Goal: Information Seeking & Learning: Understand process/instructions

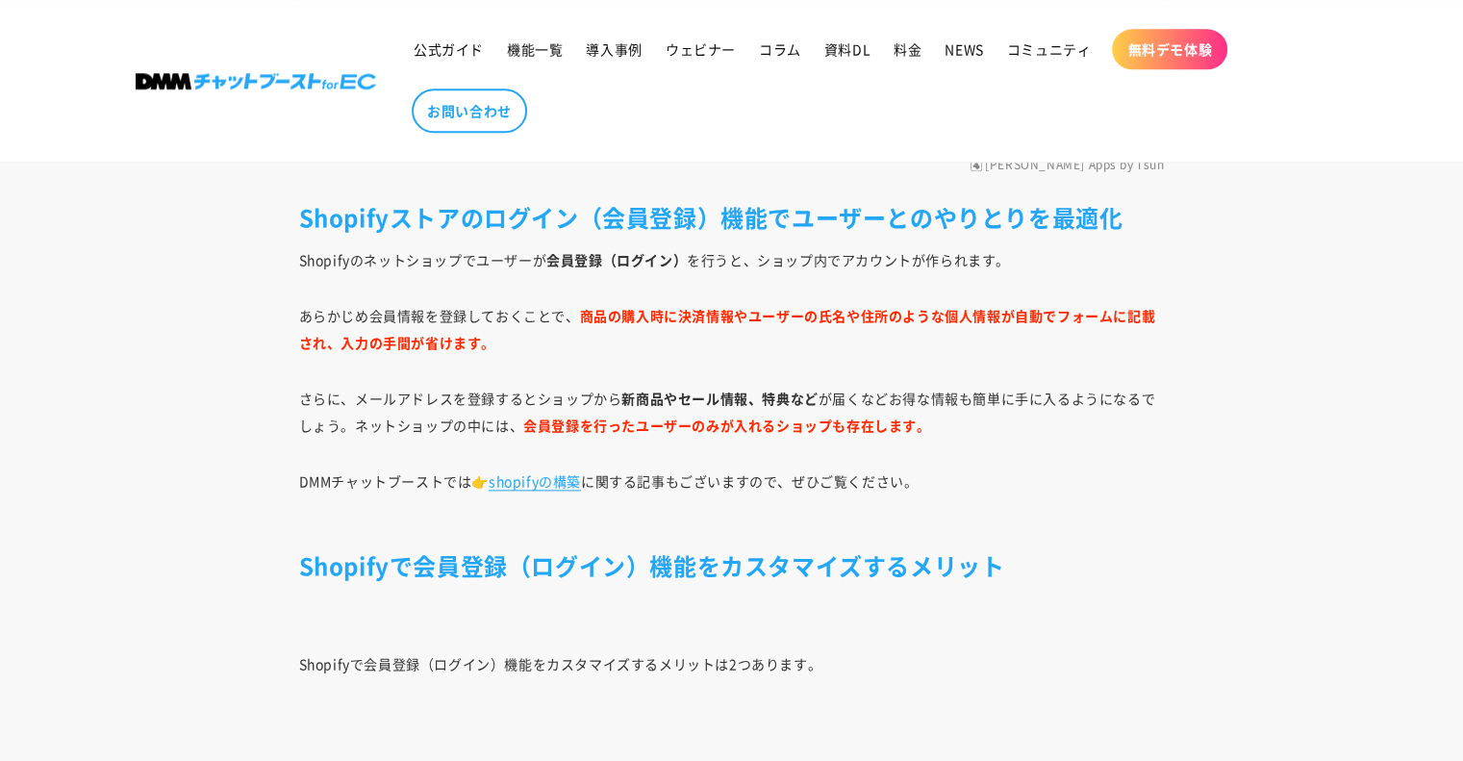
scroll to position [2196, 0]
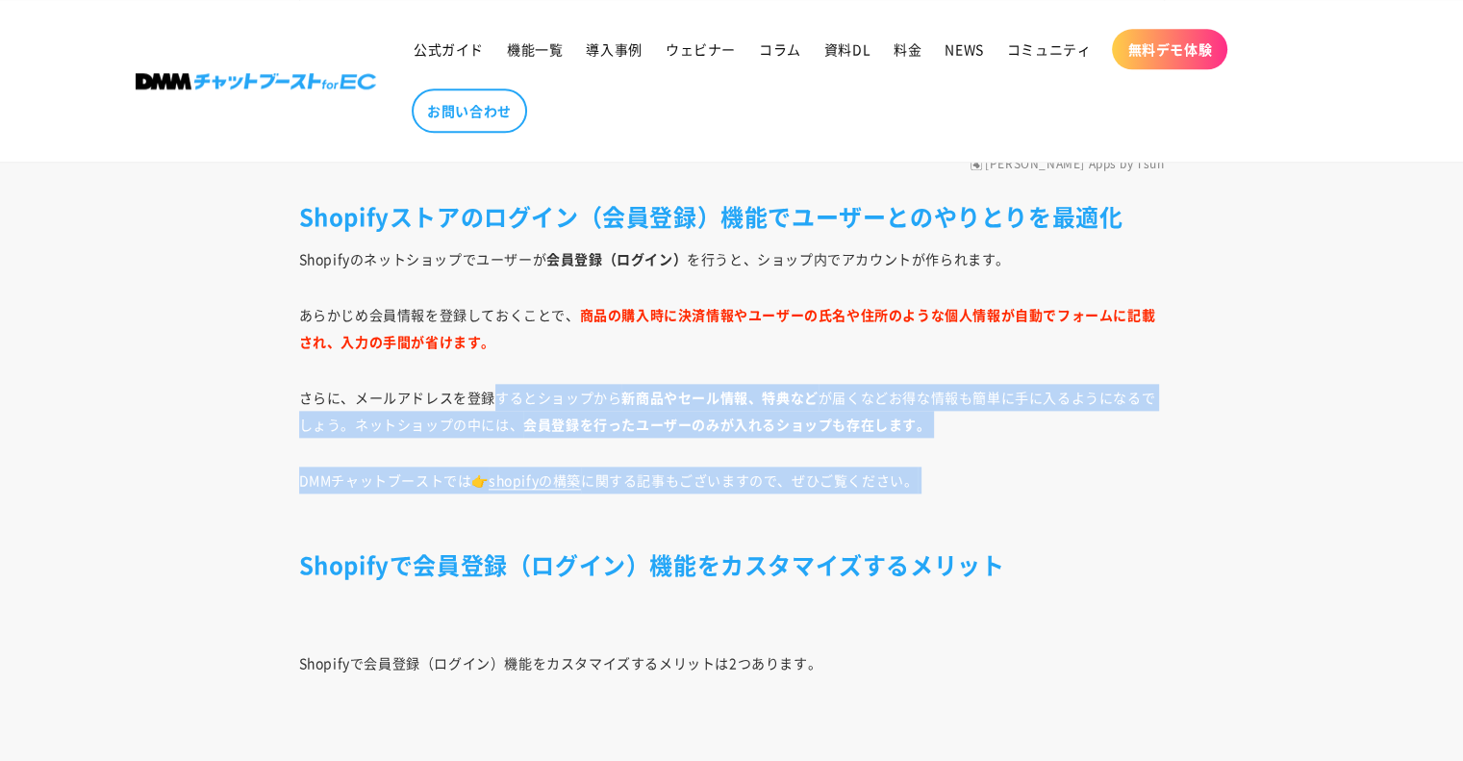
drag, startPoint x: 495, startPoint y: 368, endPoint x: 652, endPoint y: 501, distance: 205.5
click at [652, 501] on p "DMMチャットブーストでは👉 shopifyの構築 に関する記事もございますので、ぜひご覧ください。" at bounding box center [732, 494] width 866 height 54
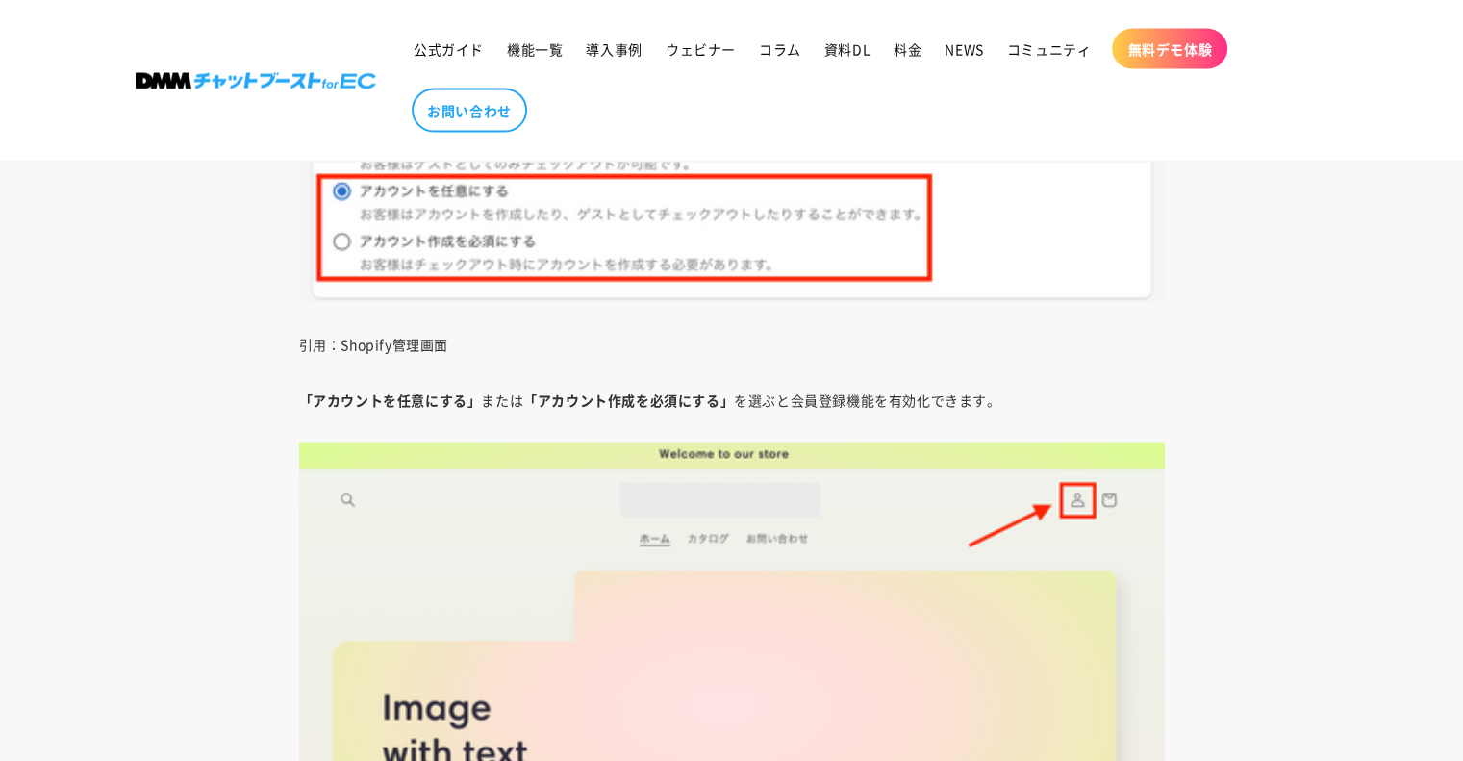
scroll to position [3837, 0]
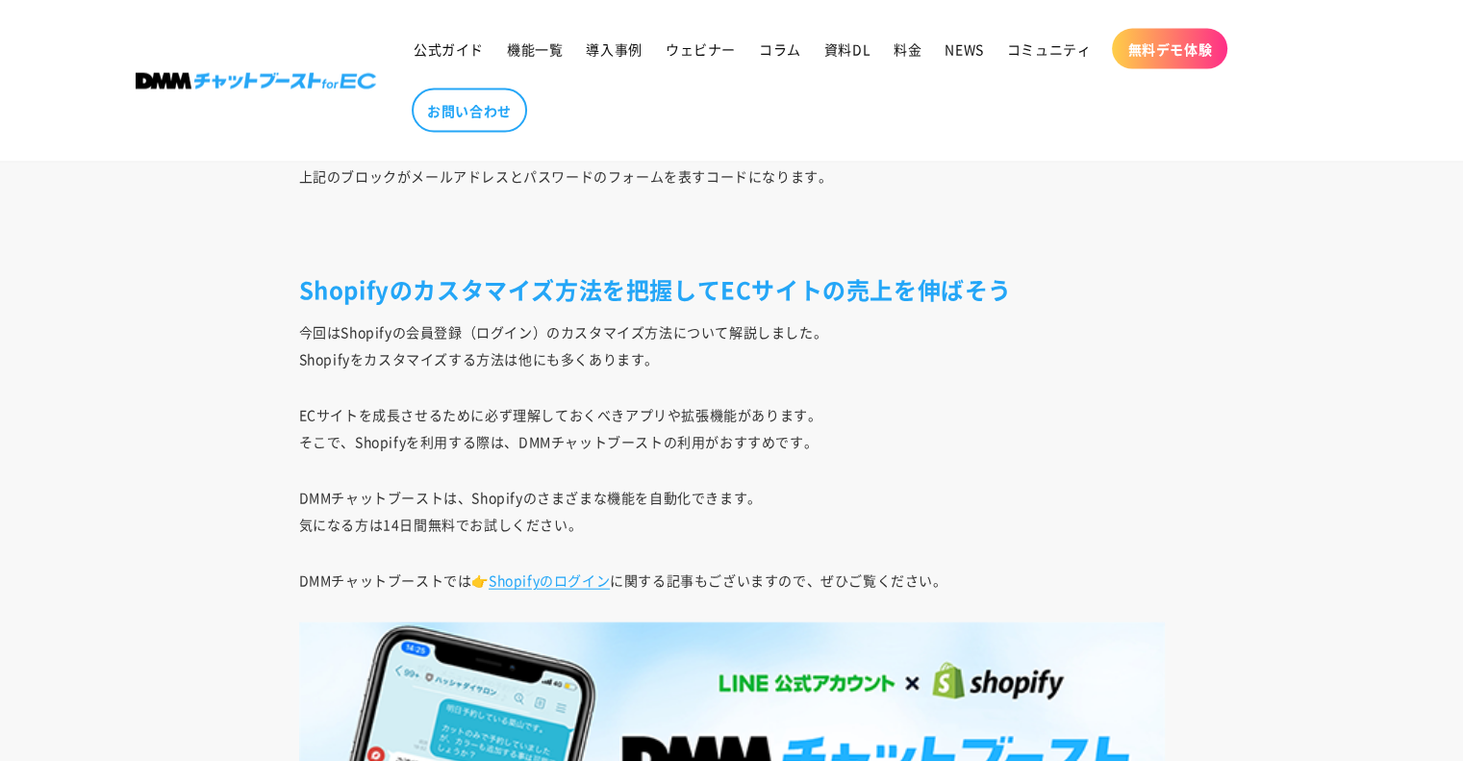
scroll to position [11641, 0]
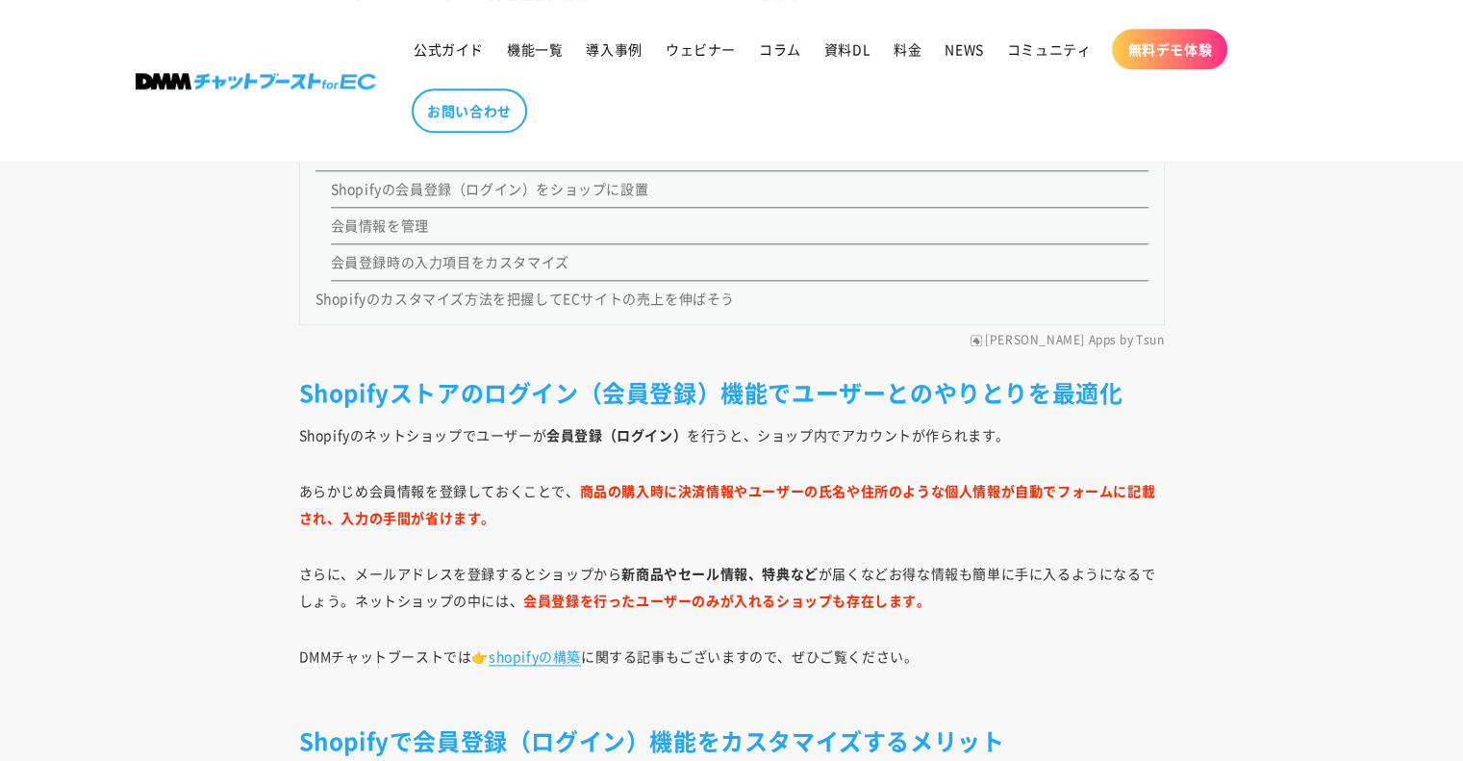
scroll to position [1966, 0]
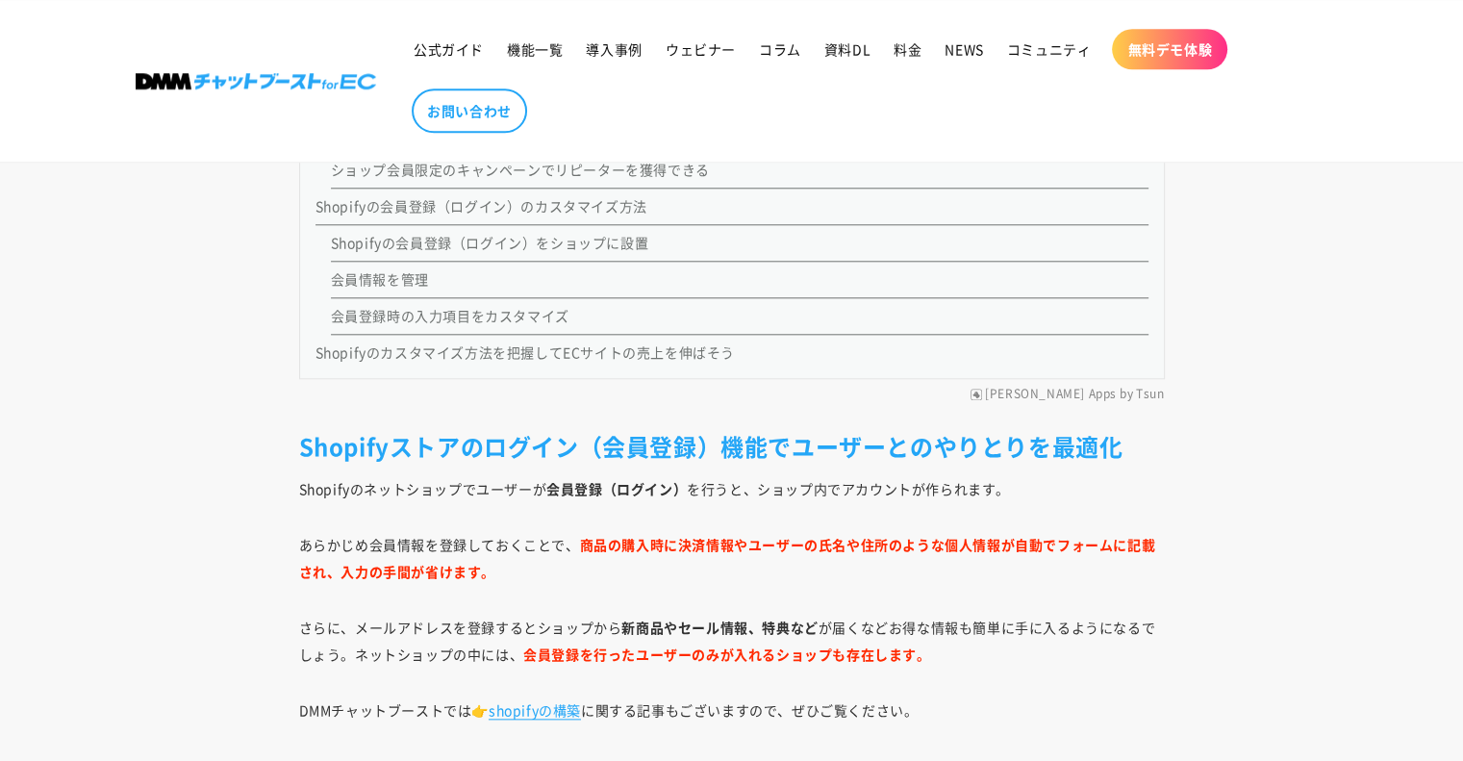
click at [439, 210] on link "Shopifyの会員登録（ログイン）のカスタマイズ方法" at bounding box center [482, 205] width 332 height 19
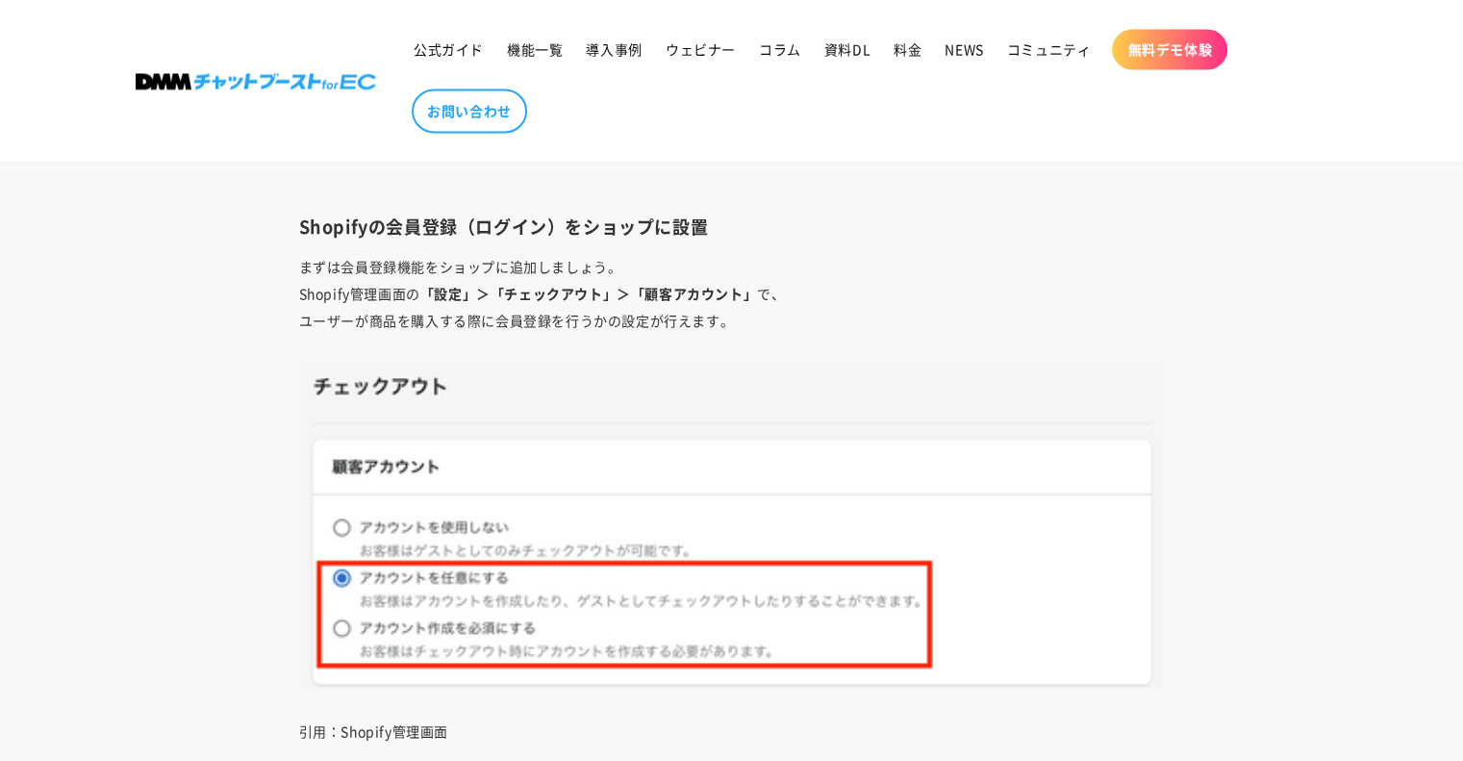
click at [531, 428] on img at bounding box center [732, 525] width 866 height 326
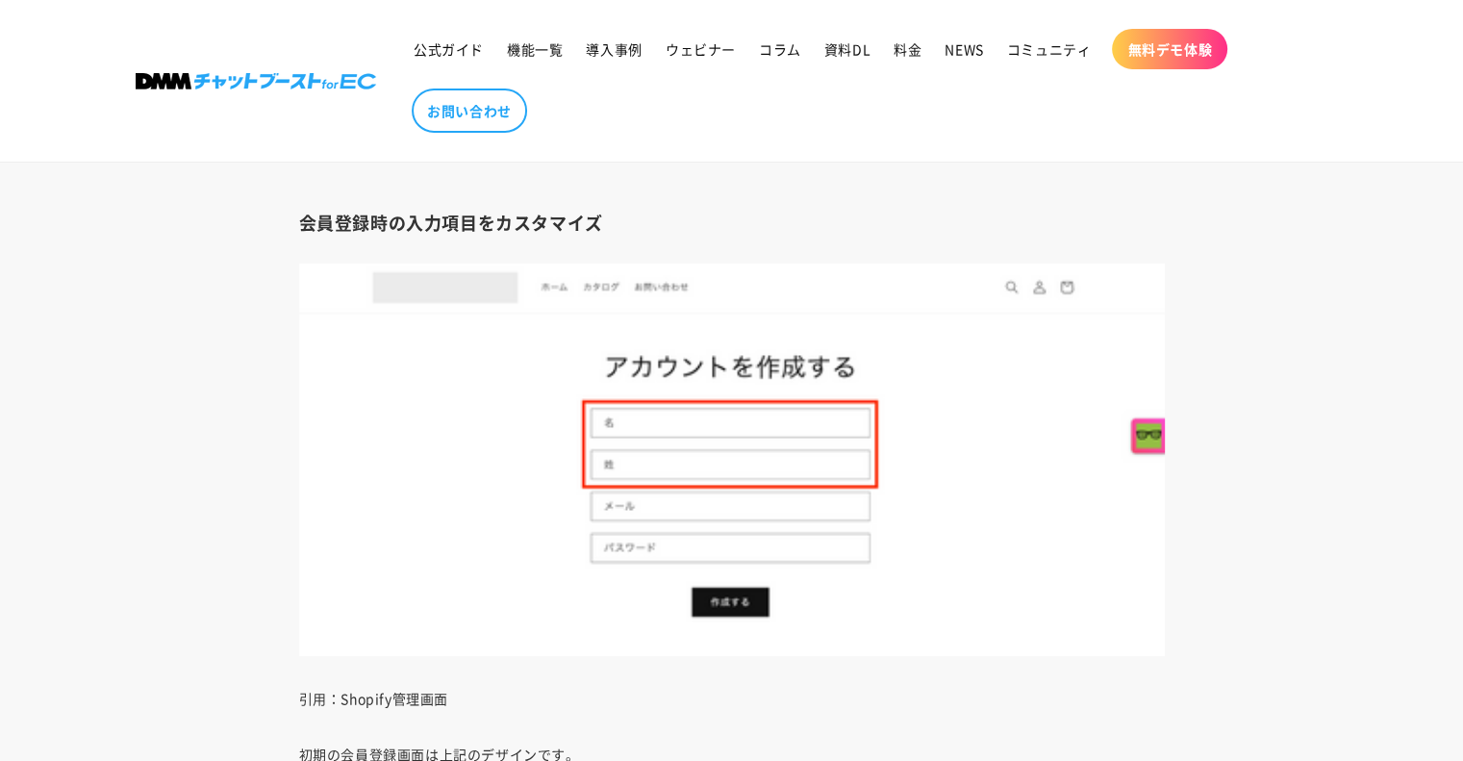
scroll to position [6943, 0]
